Goal: Check status: Check status

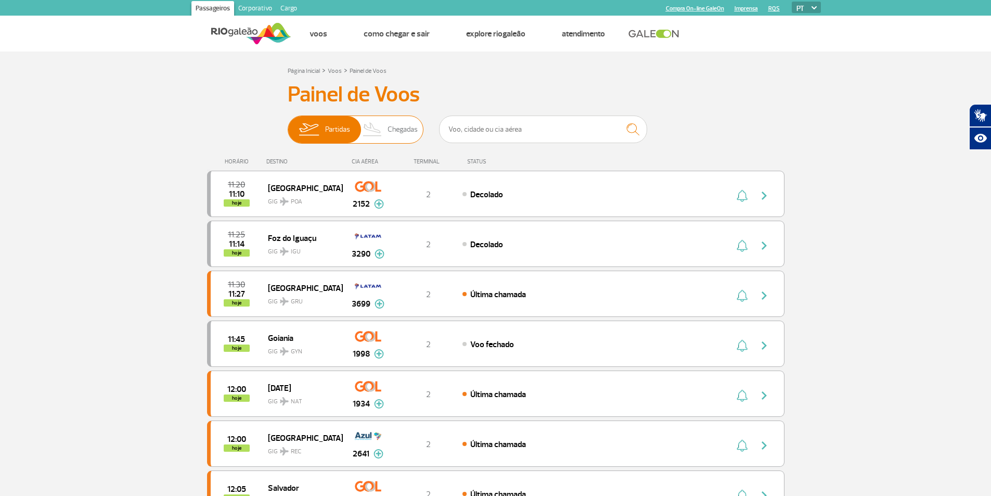
click at [394, 127] on span "Chegadas" at bounding box center [402, 129] width 30 height 27
click at [288, 124] on input "Partidas Chegadas" at bounding box center [288, 124] width 0 height 0
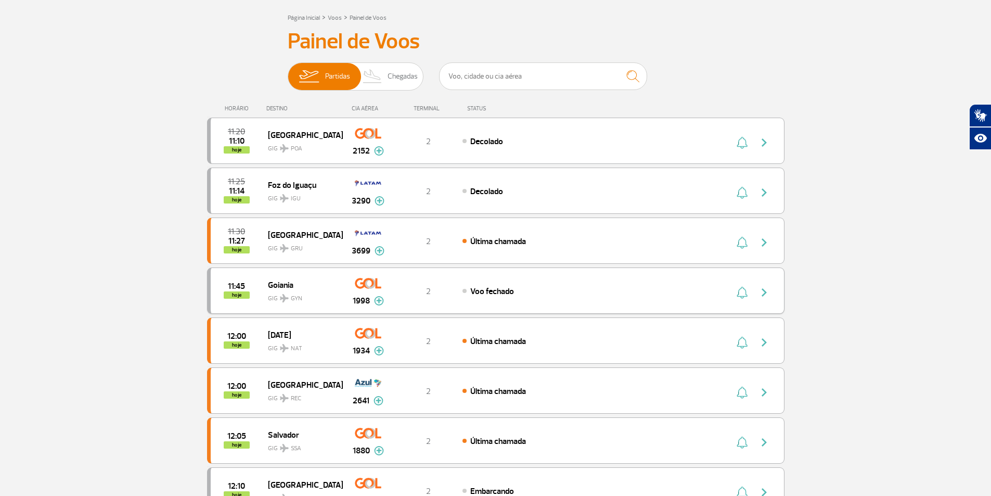
scroll to position [104, 0]
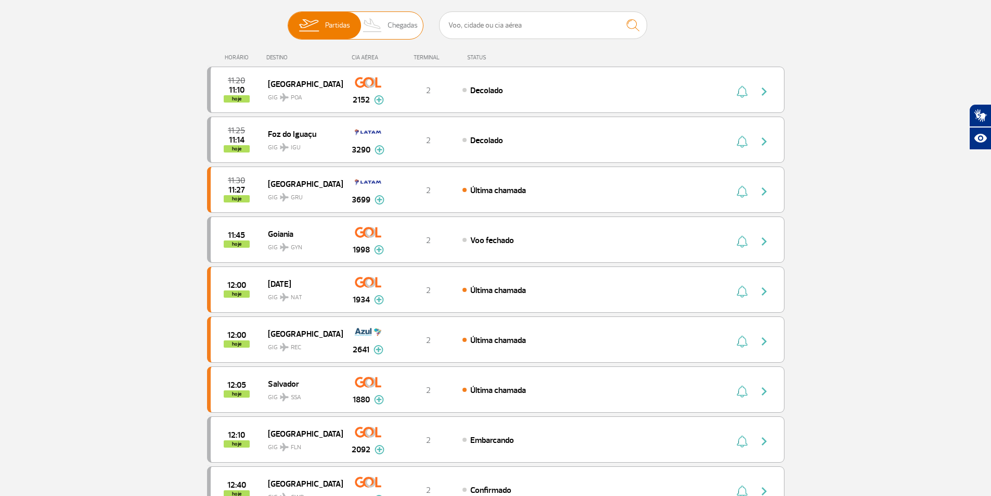
click at [405, 23] on span "Chegadas" at bounding box center [402, 25] width 30 height 27
click at [288, 20] on input "Partidas Chegadas" at bounding box center [288, 20] width 0 height 0
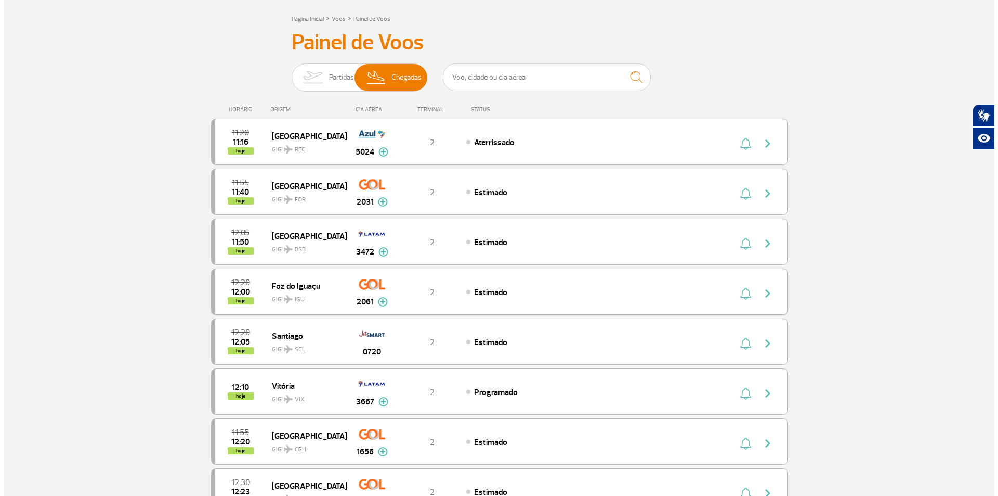
scroll to position [0, 0]
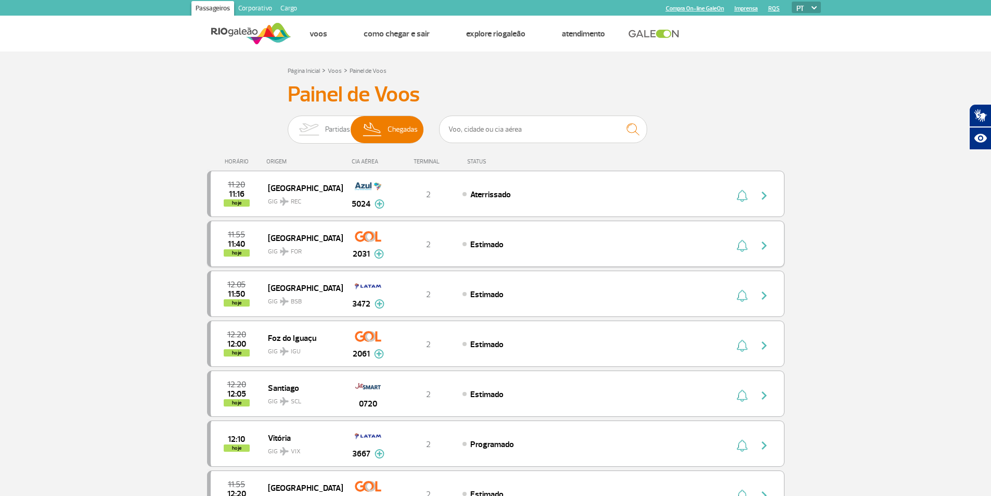
click at [762, 242] on img "button" at bounding box center [764, 245] width 12 height 12
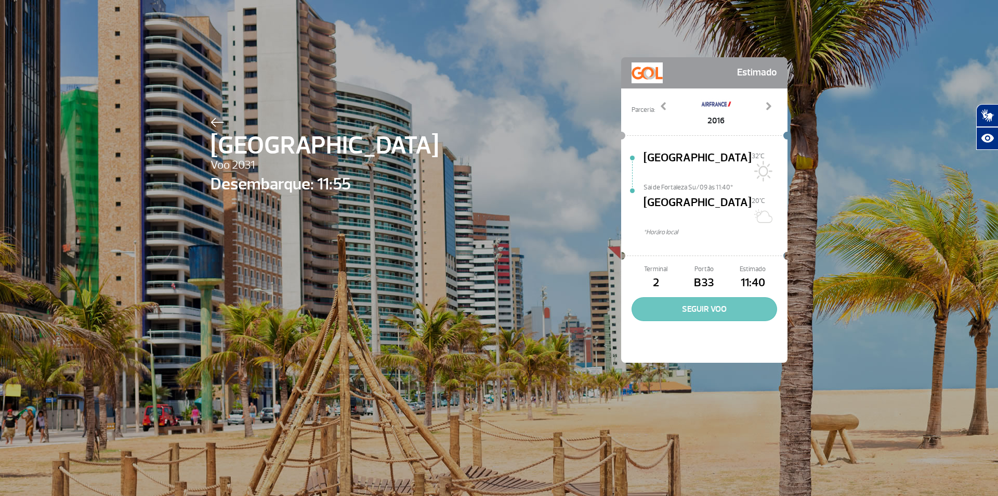
click at [704, 297] on button "SEGUIR VOO" at bounding box center [705, 309] width 146 height 24
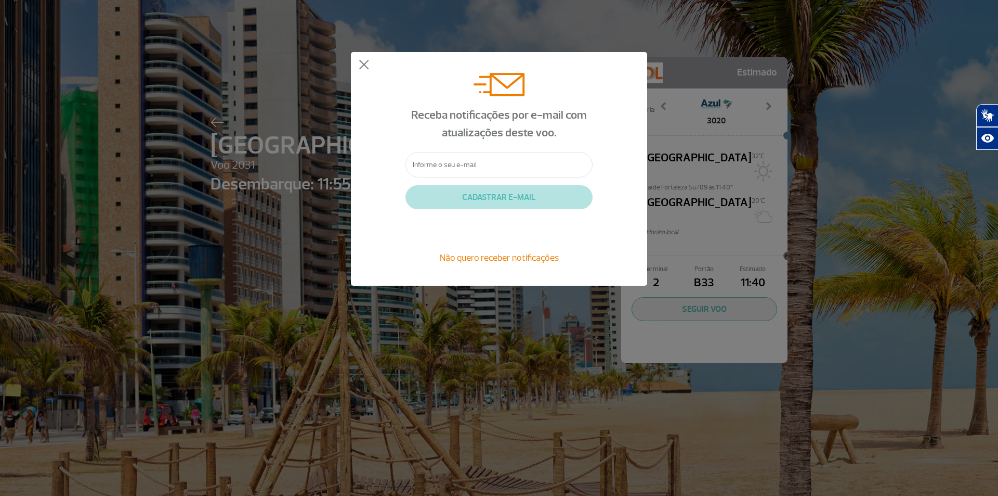
click at [505, 258] on span "Não quero receber notificações" at bounding box center [499, 257] width 119 height 11
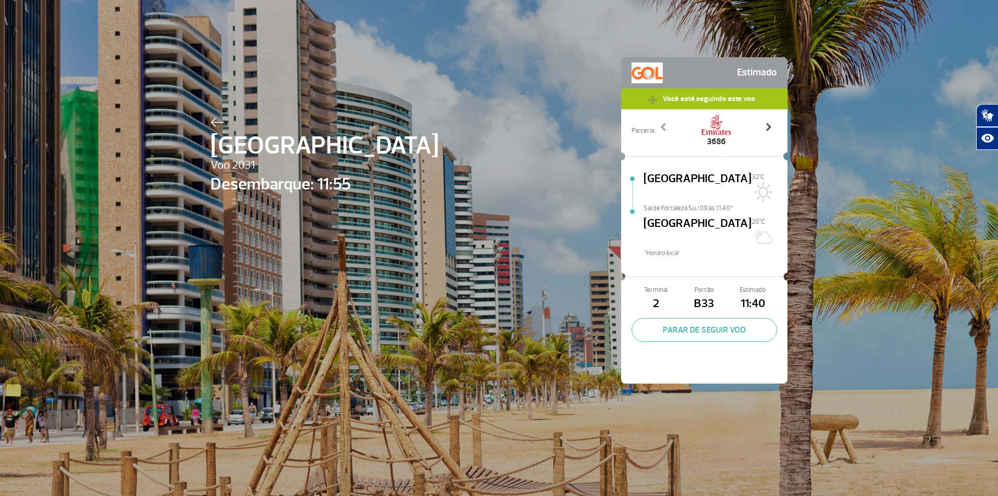
click at [766, 126] on span at bounding box center [768, 127] width 10 height 10
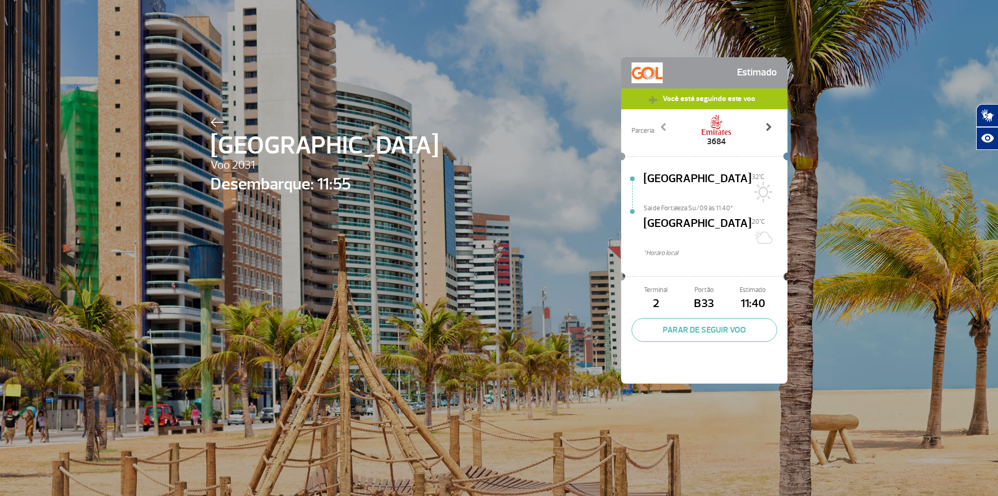
click at [766, 126] on span at bounding box center [768, 127] width 10 height 10
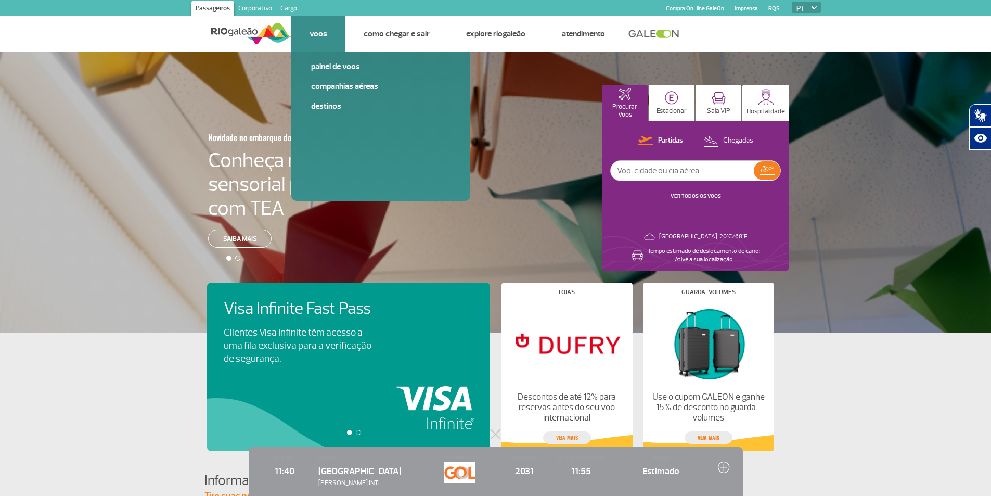
click at [320, 31] on link "Voos" at bounding box center [318, 34] width 18 height 10
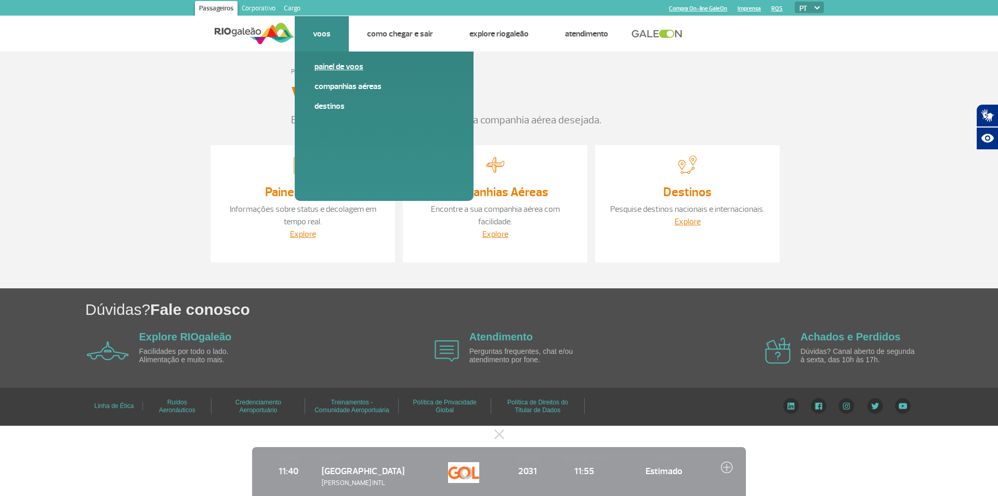
click at [337, 65] on link "Painel de voos" at bounding box center [384, 66] width 139 height 11
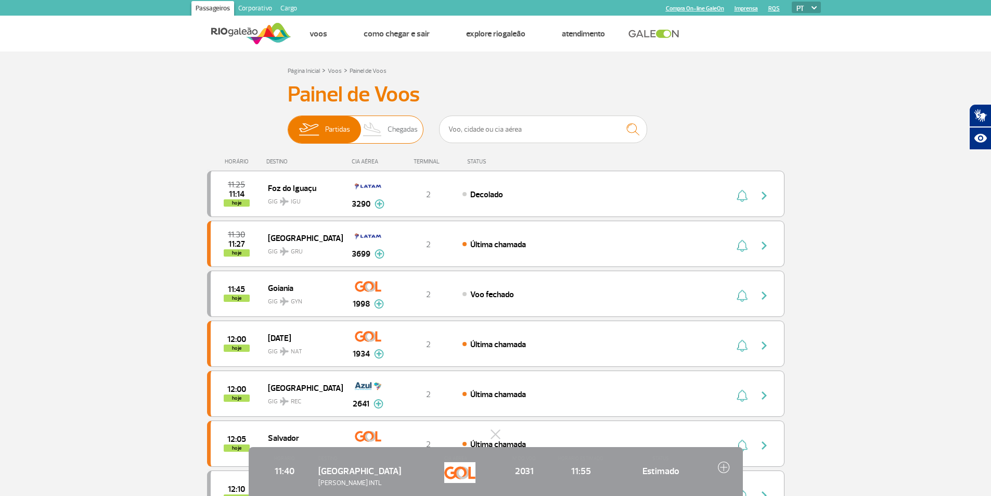
click at [396, 130] on span "Chegadas" at bounding box center [402, 129] width 30 height 27
click at [288, 124] on input "Partidas Chegadas" at bounding box center [288, 124] width 0 height 0
